Goal: Information Seeking & Learning: Find specific fact

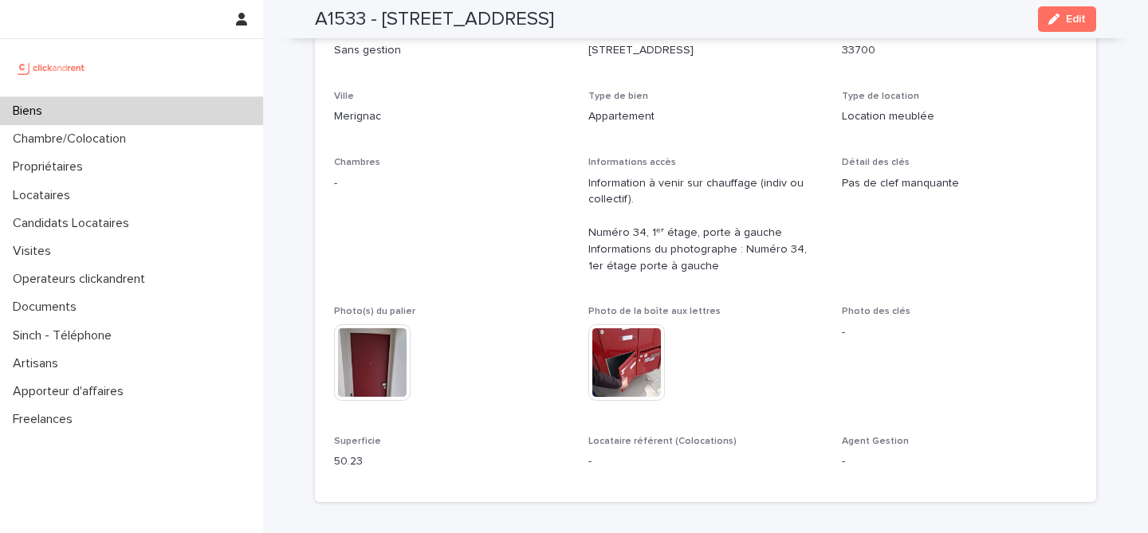
scroll to position [209, 0]
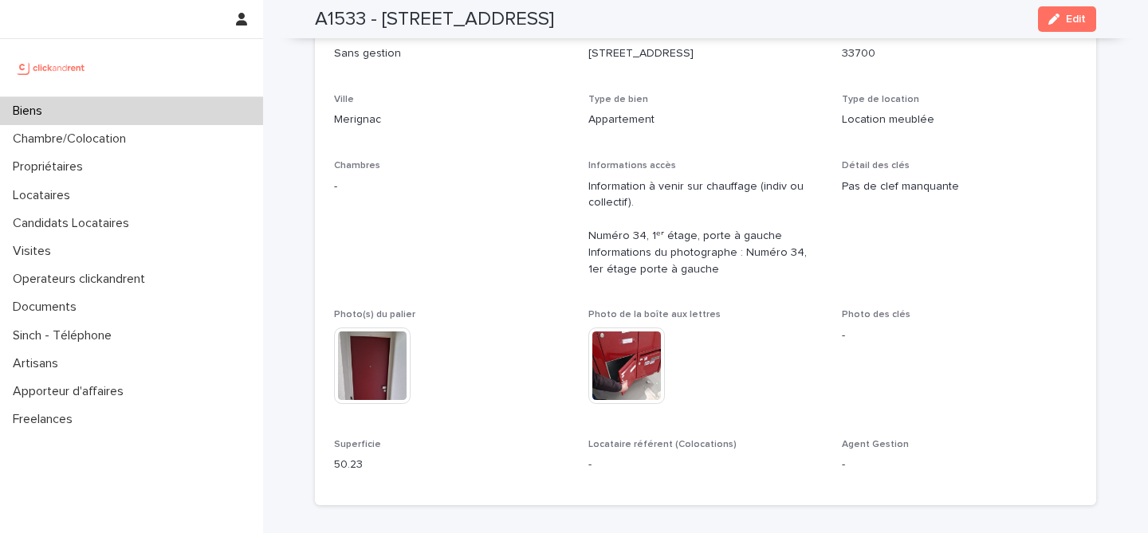
click at [139, 110] on div "Biens" at bounding box center [131, 111] width 263 height 28
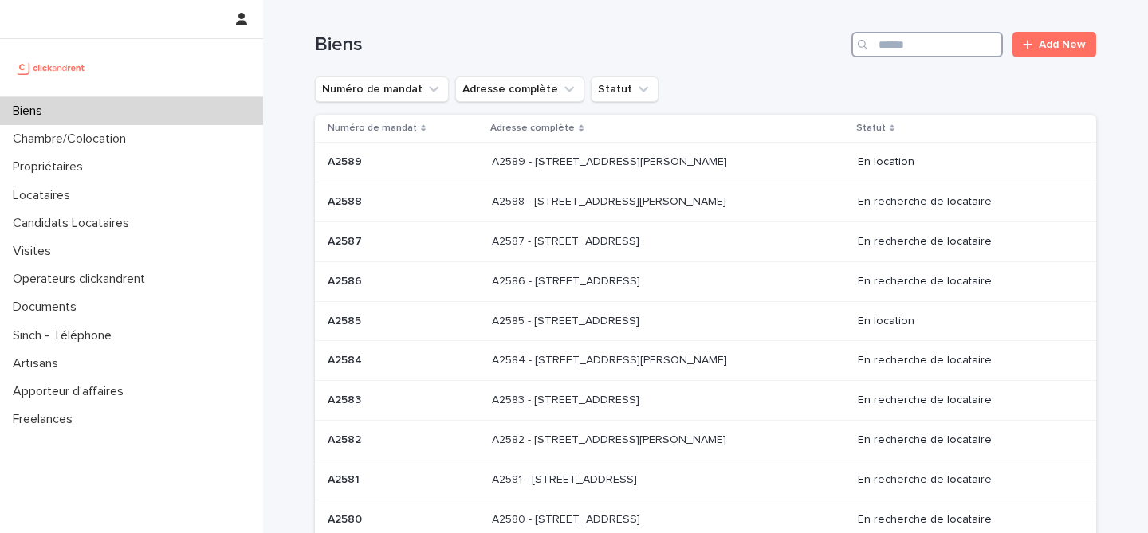
click at [921, 50] on input "Search" at bounding box center [926, 45] width 151 height 26
type input "*****"
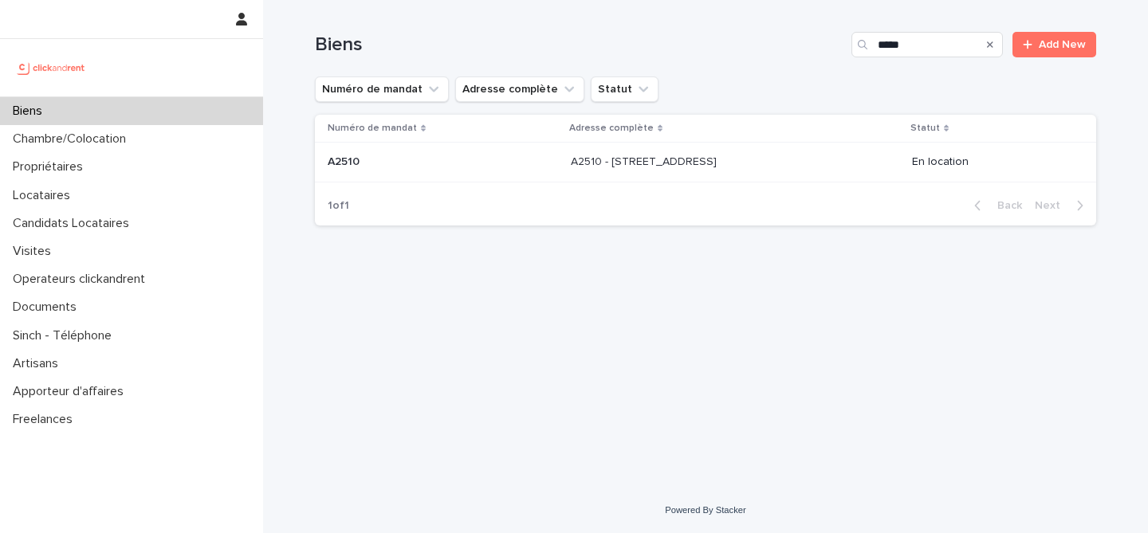
click at [470, 167] on p at bounding box center [443, 162] width 230 height 14
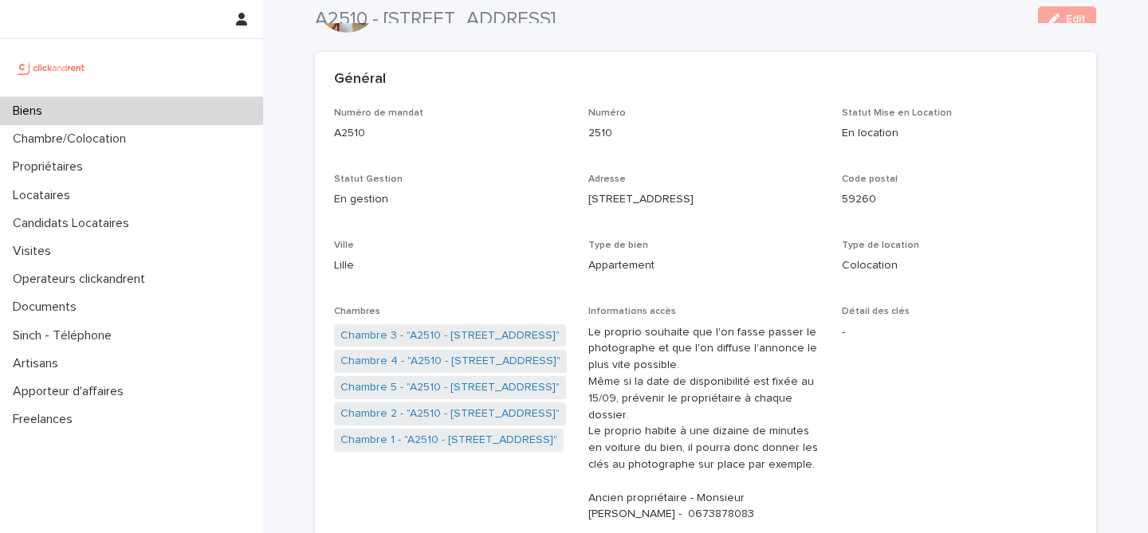
scroll to position [58, 0]
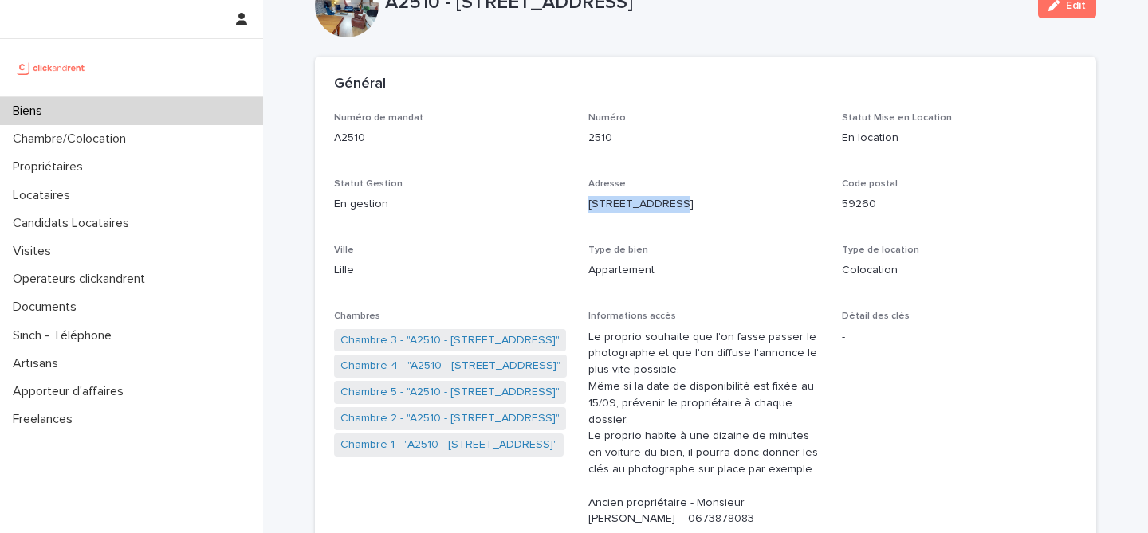
drag, startPoint x: 669, startPoint y: 202, endPoint x: 582, endPoint y: 197, distance: 87.0
click at [582, 197] on div "Numéro de mandat A2510 Numéro 2510 Statut Mise en Location En location Statut G…" at bounding box center [705, 450] width 743 height 677
copy p "[STREET_ADDRESS]"
click at [713, 246] on p "Type de bien" at bounding box center [705, 250] width 235 height 11
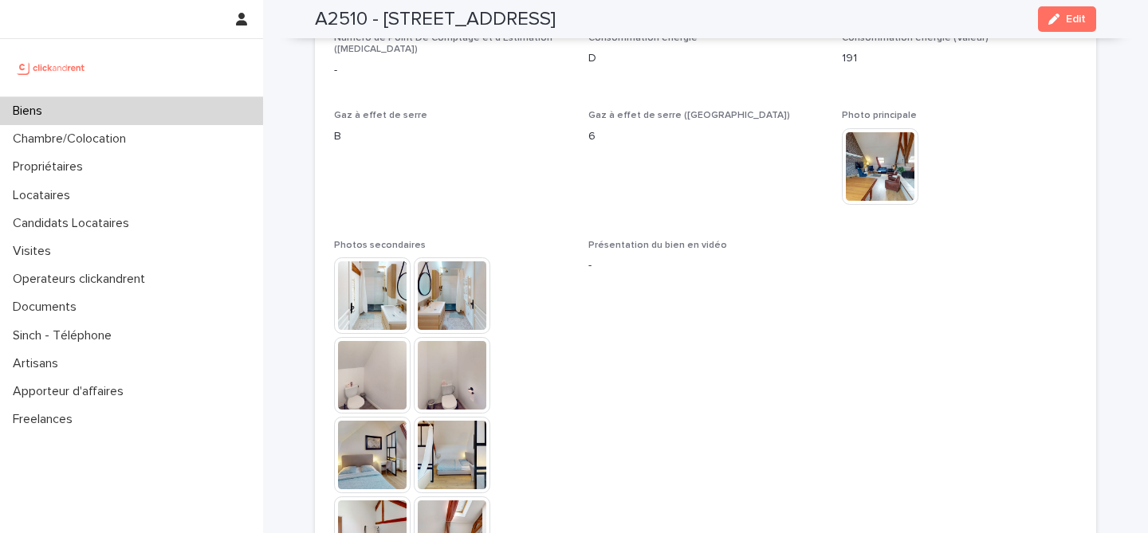
scroll to position [3703, 0]
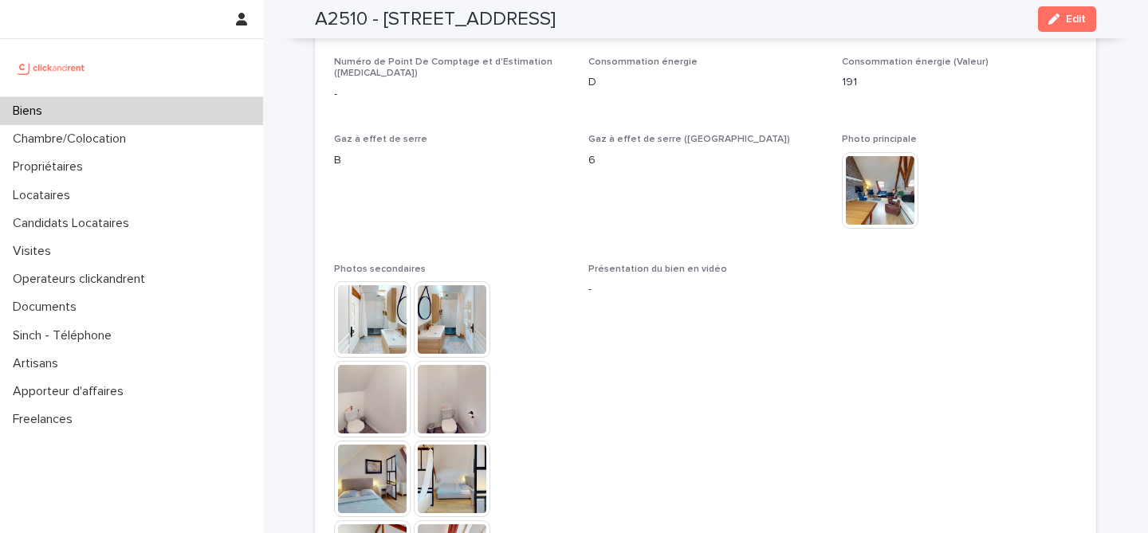
click at [457, 281] on img at bounding box center [452, 319] width 77 height 77
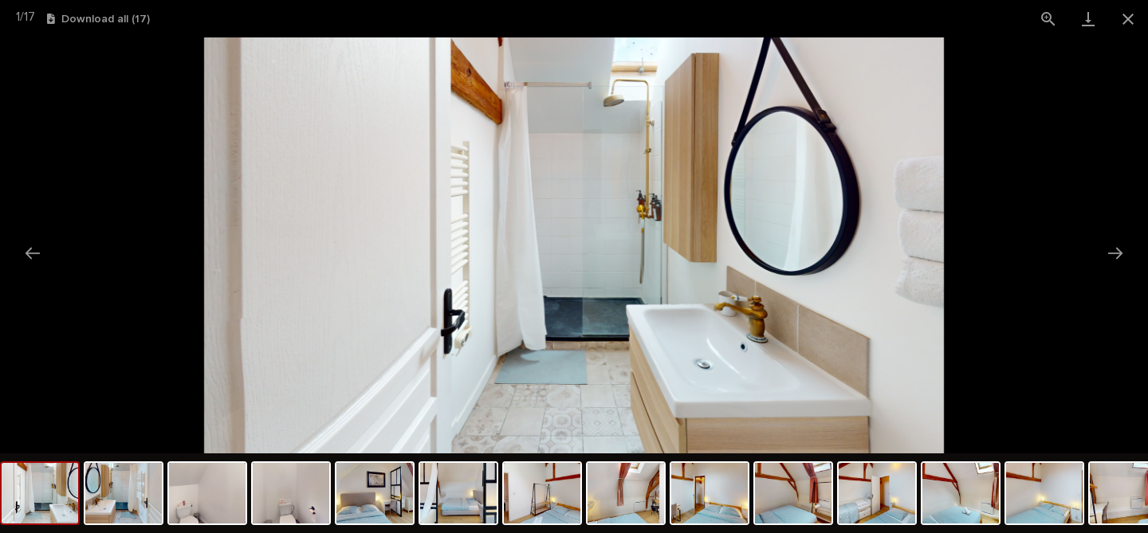
click at [584, 287] on img at bounding box center [574, 245] width 740 height 416
click at [119, 517] on img at bounding box center [123, 493] width 77 height 61
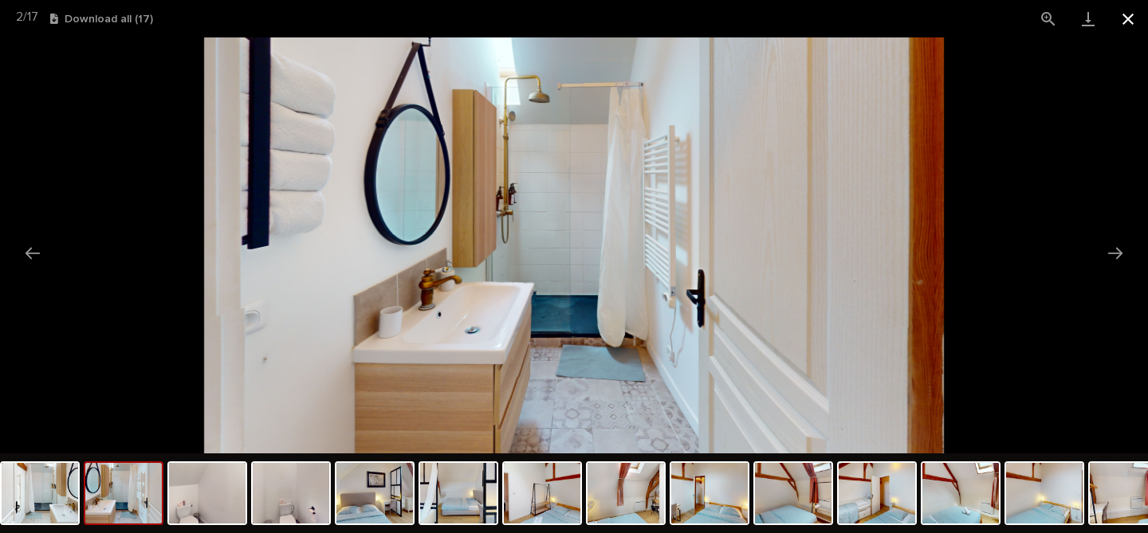
click at [1118, 20] on button "Close gallery" at bounding box center [1128, 18] width 40 height 37
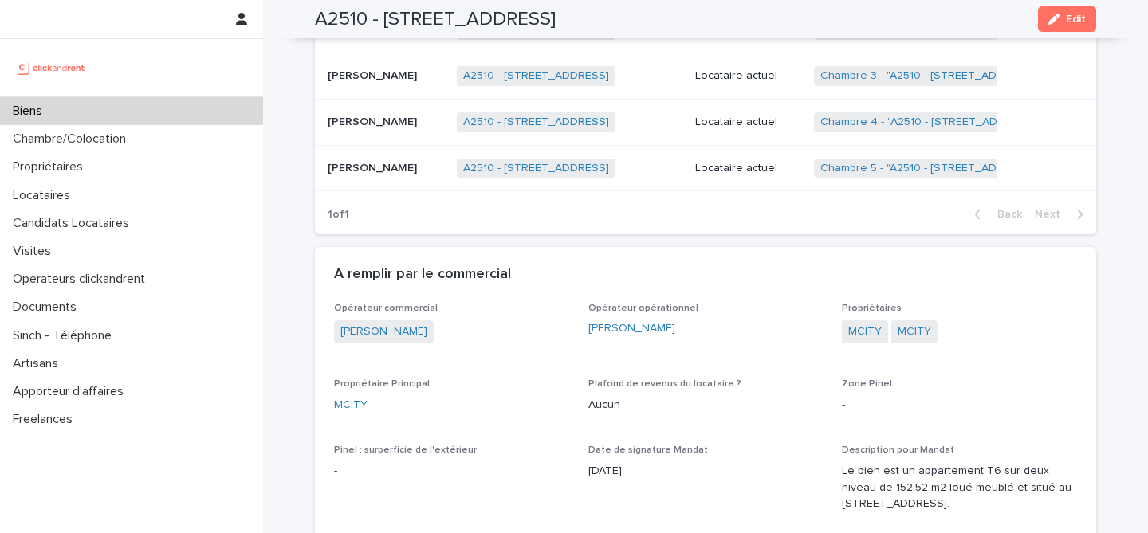
scroll to position [1073, 0]
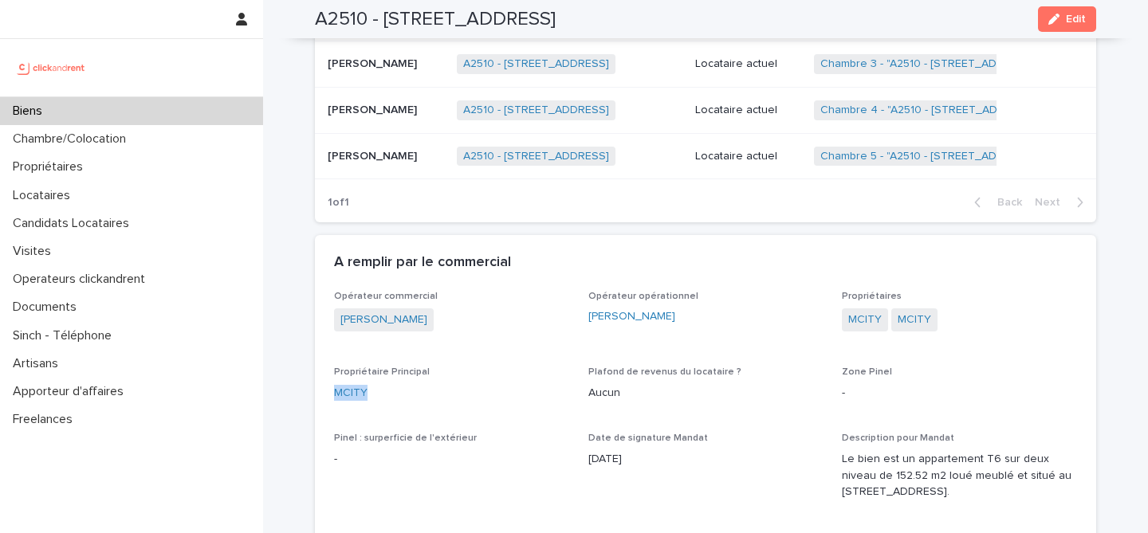
drag, startPoint x: 375, startPoint y: 377, endPoint x: 332, endPoint y: 375, distance: 43.1
copy link "MCITY"
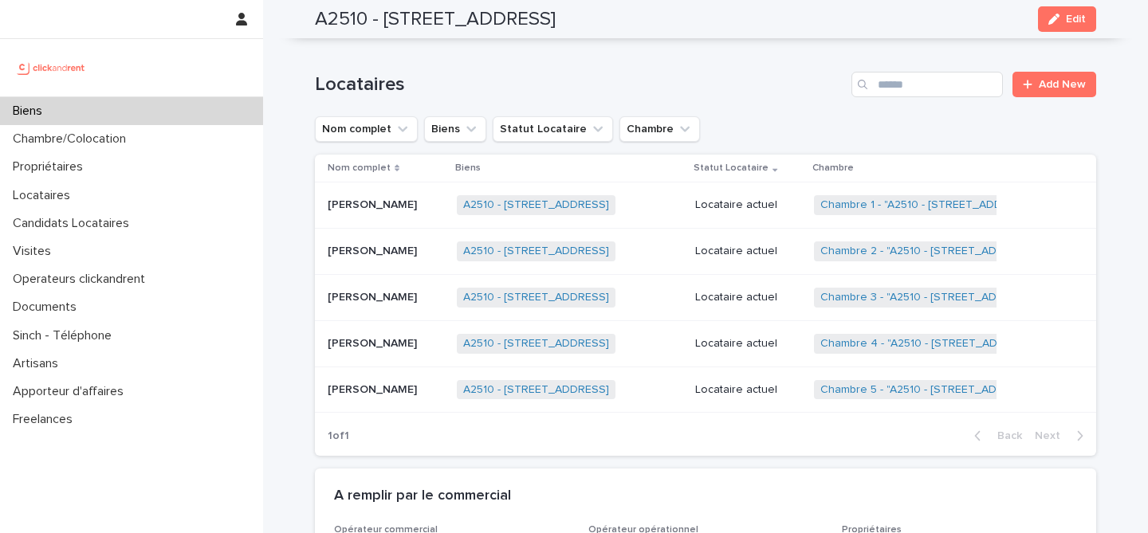
scroll to position [835, 0]
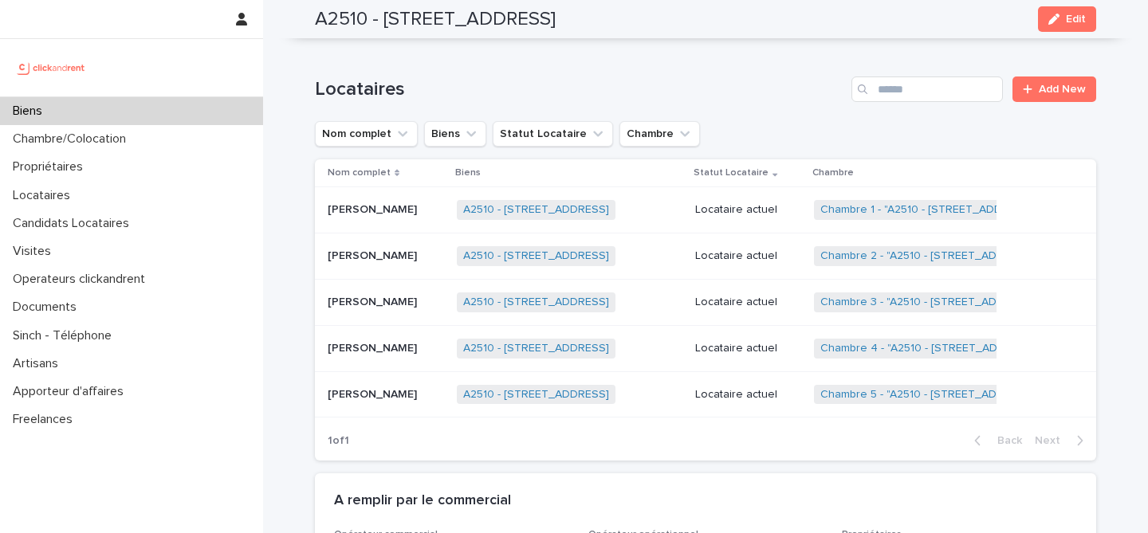
click at [420, 339] on p "[PERSON_NAME]" at bounding box center [374, 347] width 92 height 17
click at [444, 201] on div "[PERSON_NAME] [PERSON_NAME]" at bounding box center [386, 209] width 116 height 26
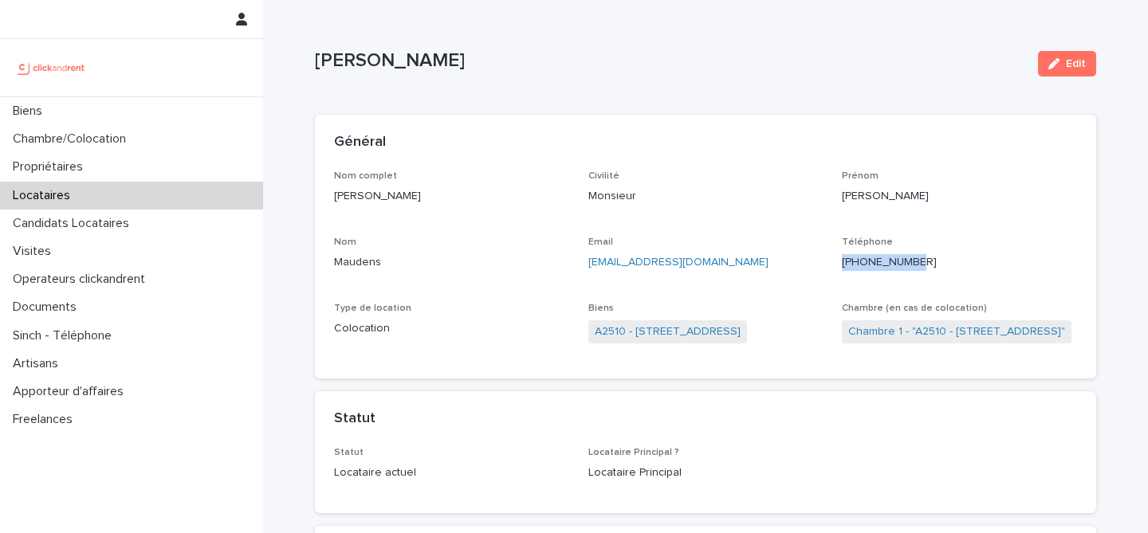
drag, startPoint x: 923, startPoint y: 261, endPoint x: 839, endPoint y: 263, distance: 83.7
click at [839, 263] on div "Nom complet [PERSON_NAME] Civilité Monsieur [PERSON_NAME] Email [EMAIL_ADDRESS]…" at bounding box center [705, 266] width 743 height 190
copy p "[PHONE_NUMBER]"
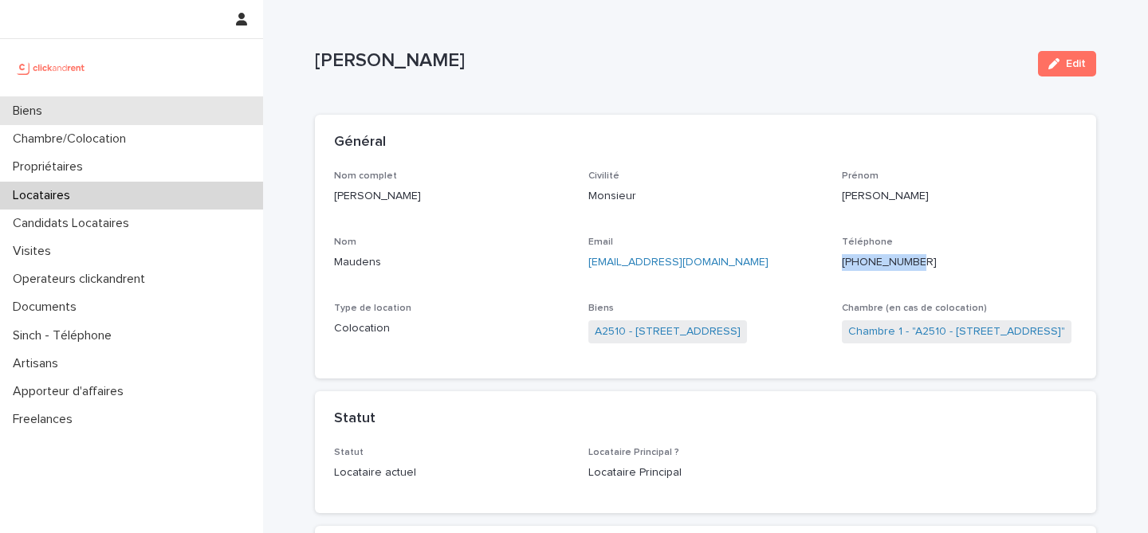
click at [116, 97] on div "Biens" at bounding box center [131, 111] width 263 height 28
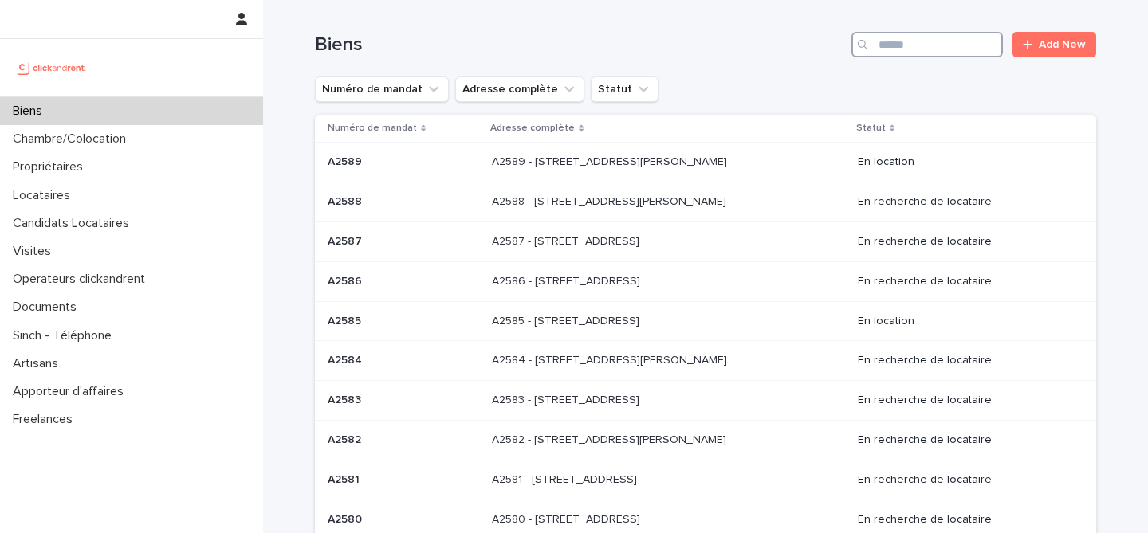
click at [901, 43] on input "Search" at bounding box center [926, 45] width 151 height 26
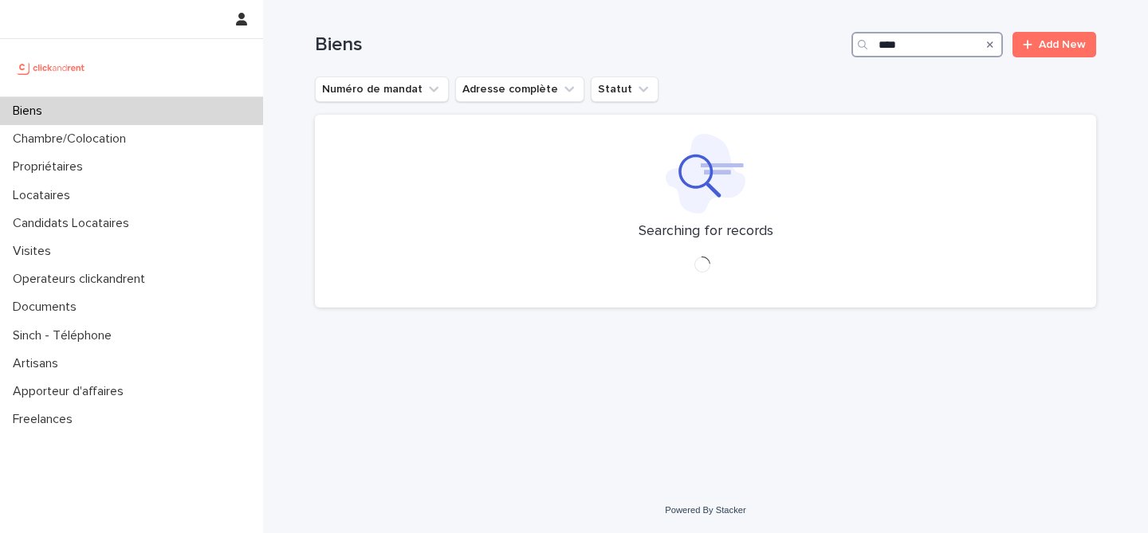
type input "*****"
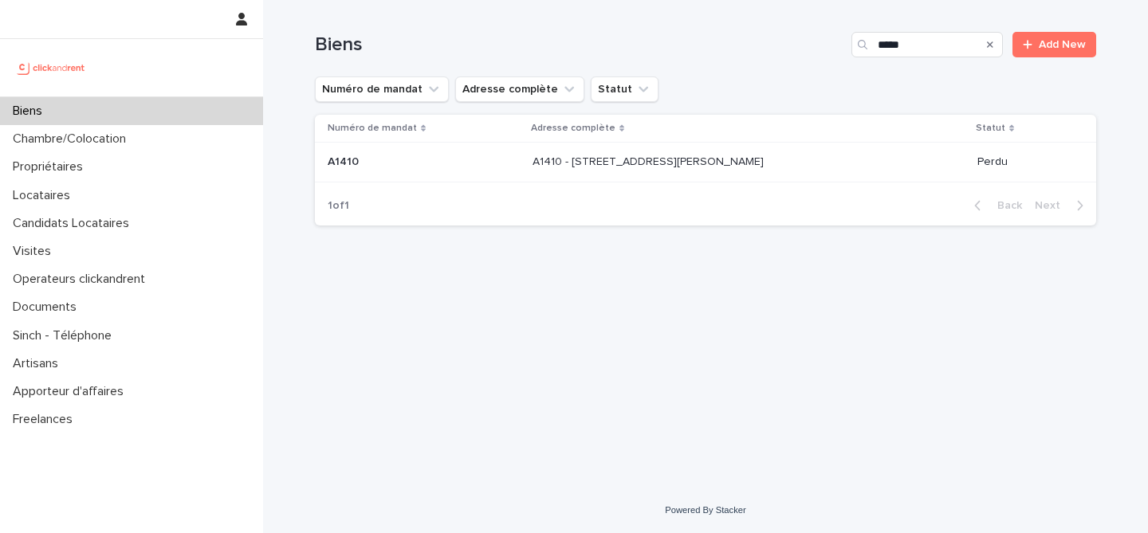
click at [533, 164] on p "A1410 - [STREET_ADDRESS][PERSON_NAME]" at bounding box center [650, 160] width 234 height 17
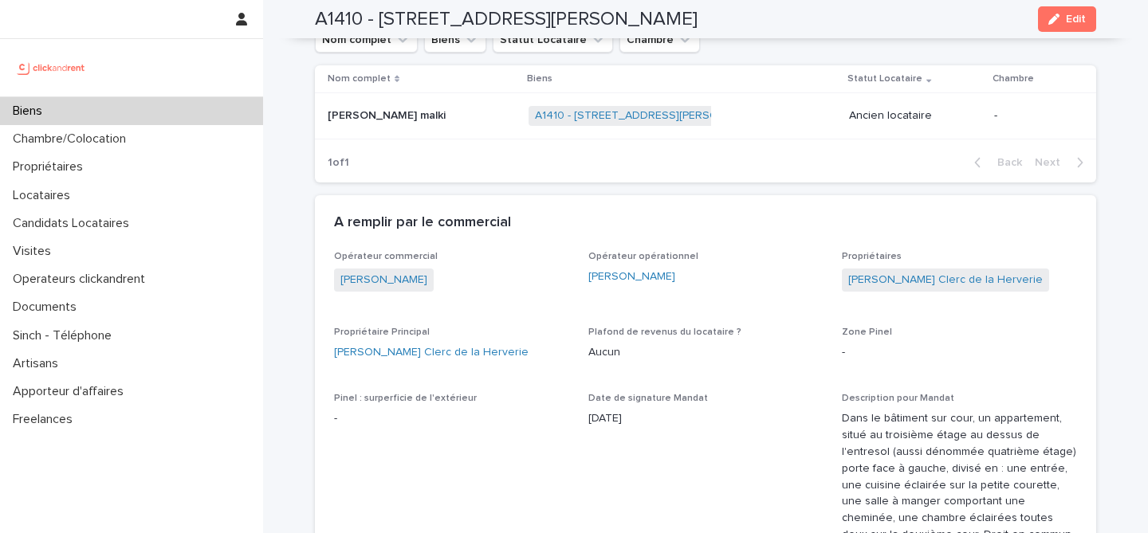
scroll to position [1054, 0]
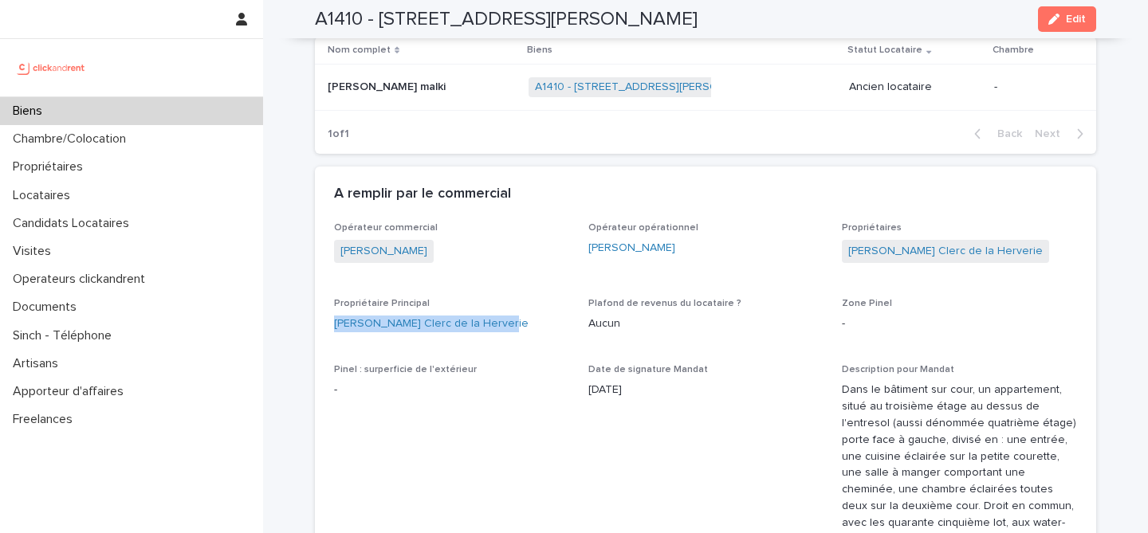
drag, startPoint x: 501, startPoint y: 308, endPoint x: 327, endPoint y: 305, distance: 173.8
copy link "[PERSON_NAME] Clerc de la Herverie"
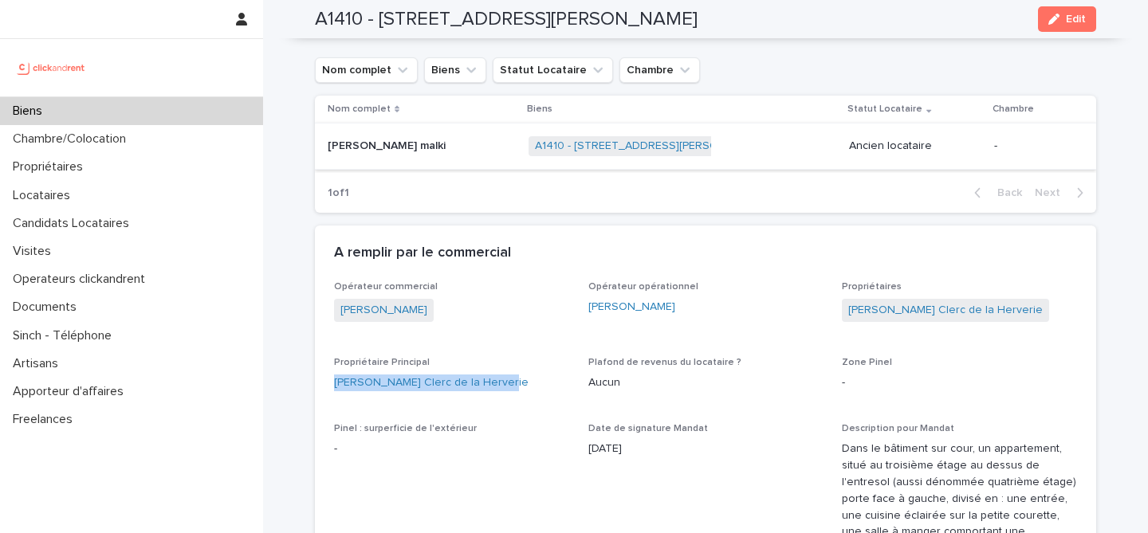
scroll to position [989, 0]
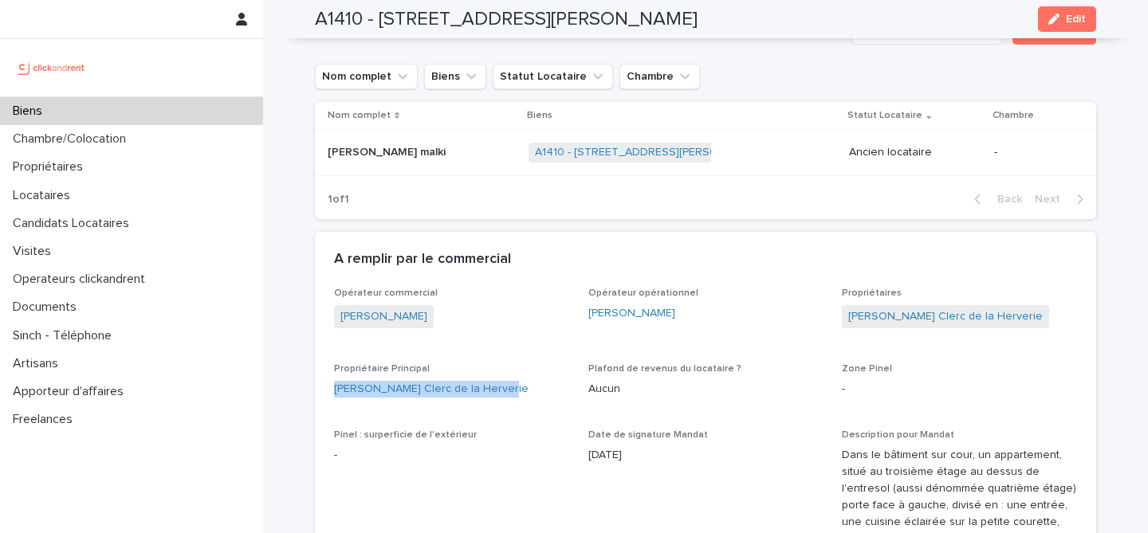
click at [454, 146] on p at bounding box center [422, 153] width 188 height 14
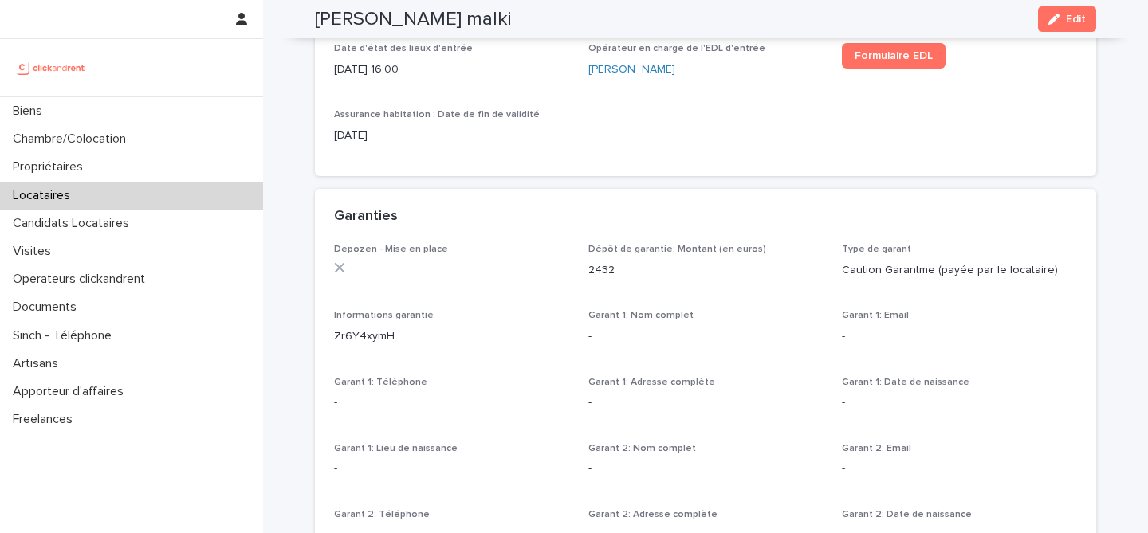
scroll to position [804, 0]
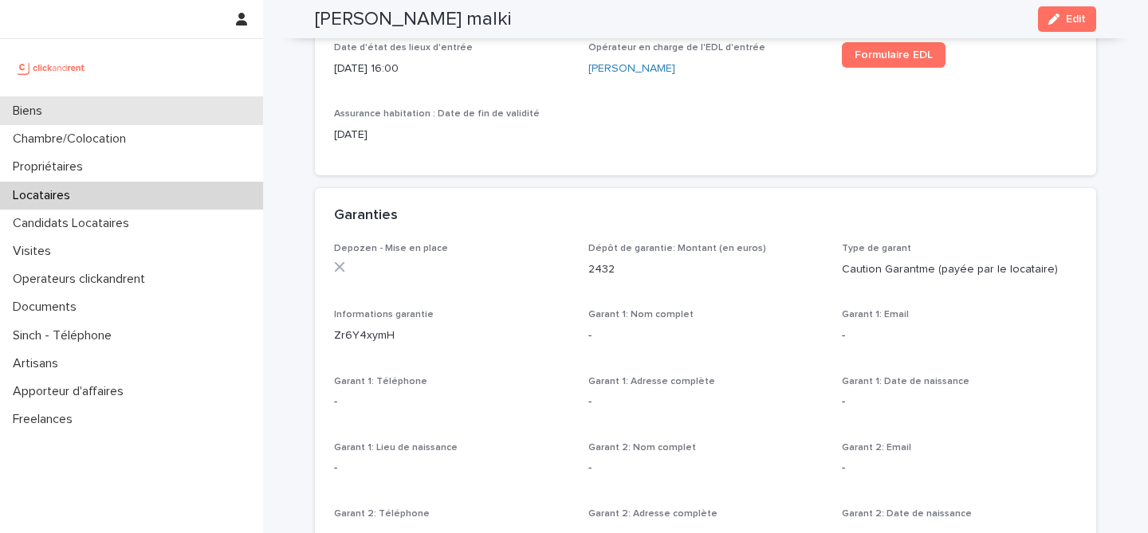
click at [122, 112] on div "Biens" at bounding box center [131, 111] width 263 height 28
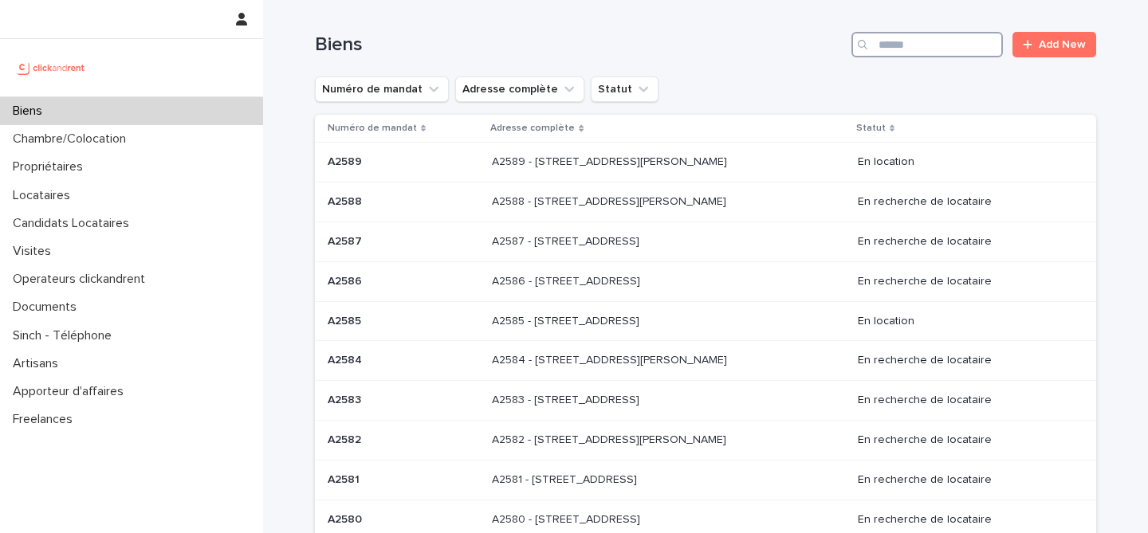
click at [953, 45] on input "Search" at bounding box center [926, 45] width 151 height 26
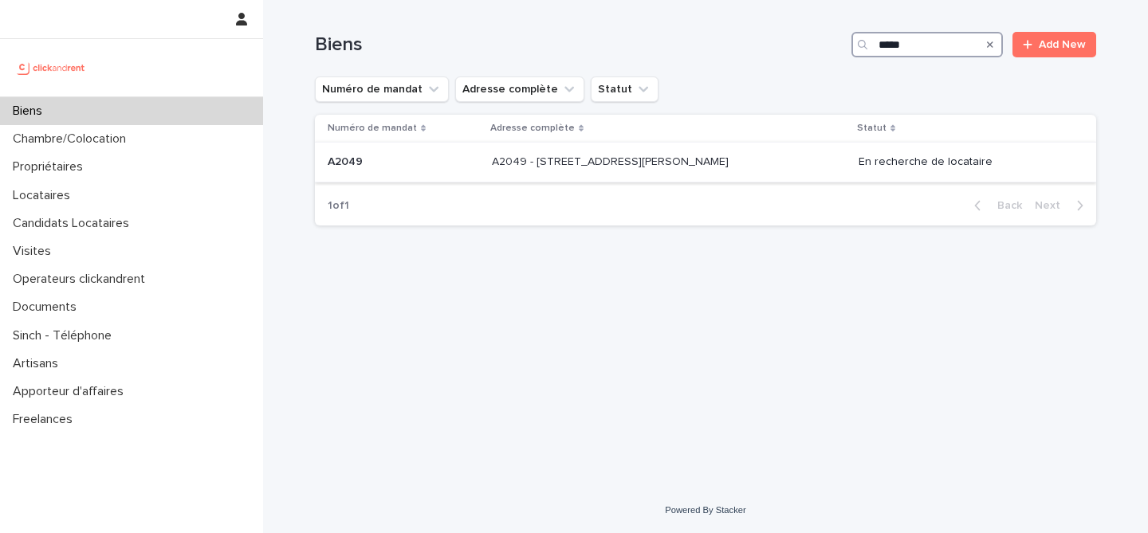
type input "*****"
click at [761, 171] on div "A2049 - [STREET_ADDRESS][PERSON_NAME] - [STREET_ADDRESS][PERSON_NAME]" at bounding box center [669, 162] width 354 height 26
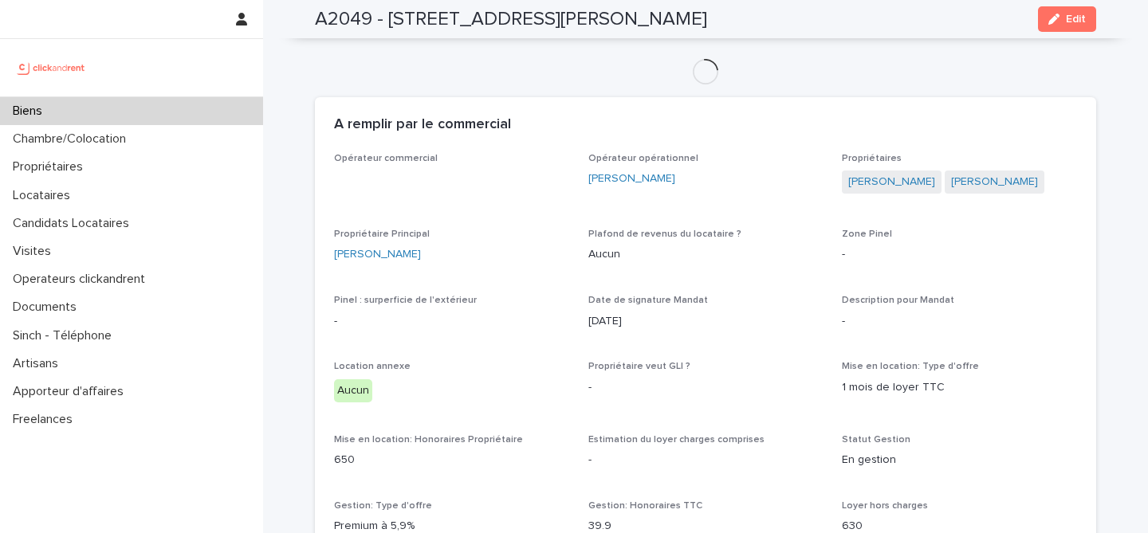
scroll to position [713, 0]
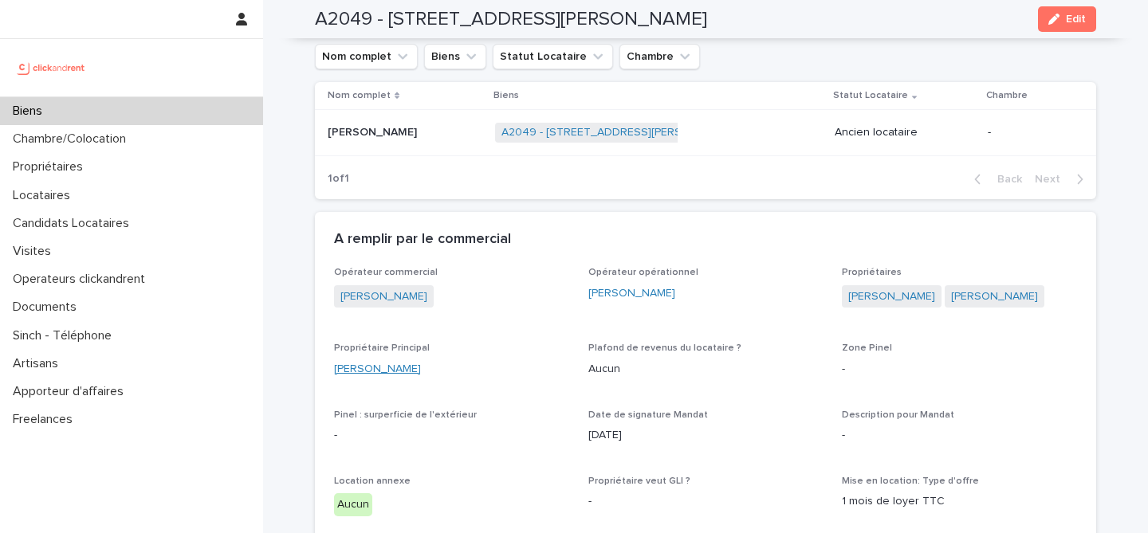
click at [400, 361] on link "[PERSON_NAME]" at bounding box center [377, 369] width 87 height 17
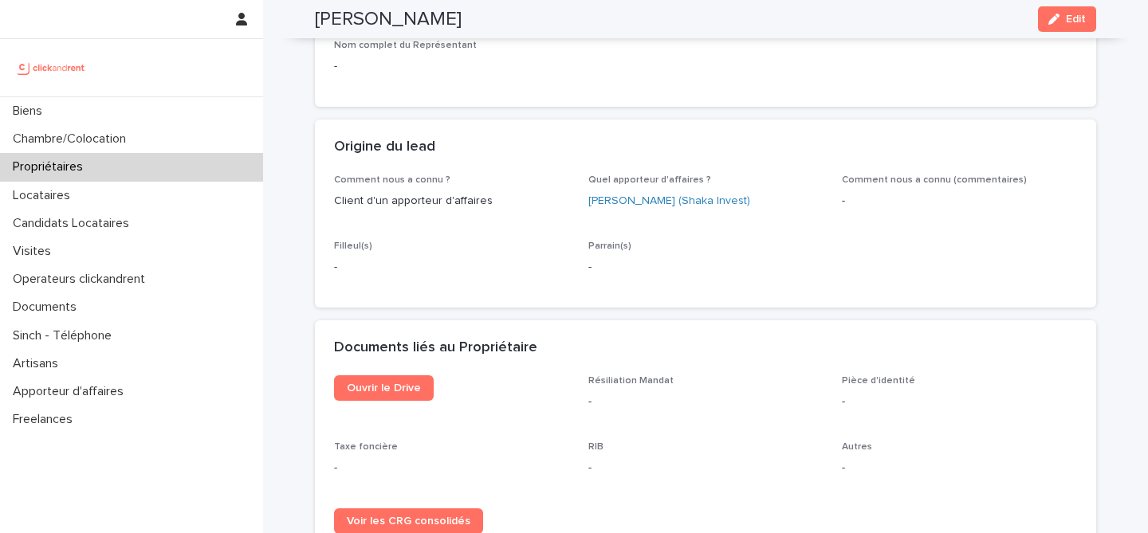
scroll to position [840, 0]
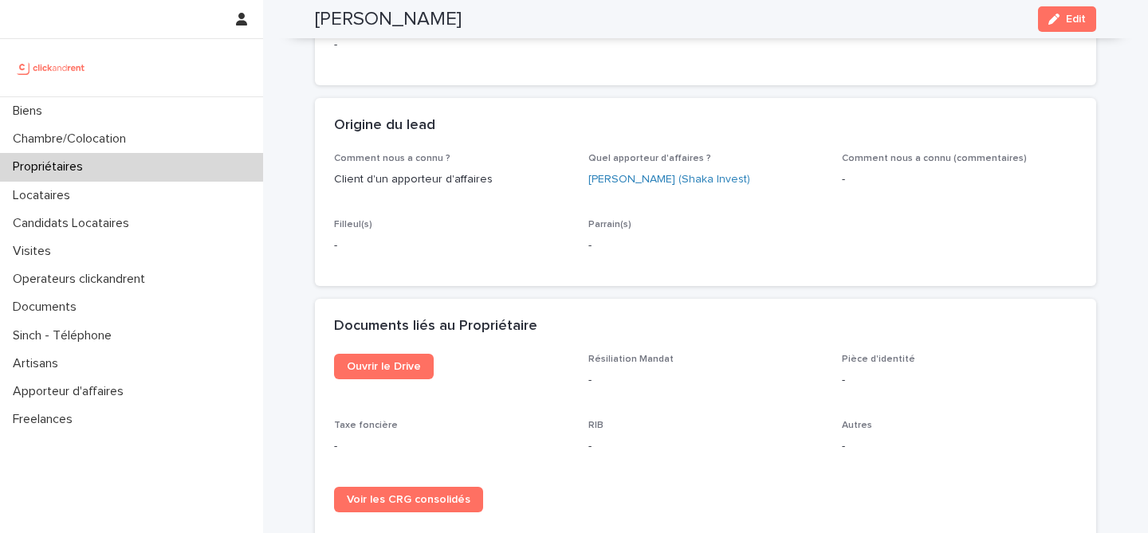
click at [386, 384] on div "Ouvrir le Drive" at bounding box center [451, 373] width 235 height 38
click at [396, 369] on span "Ouvrir le Drive" at bounding box center [384, 366] width 74 height 11
